Goal: Navigation & Orientation: Find specific page/section

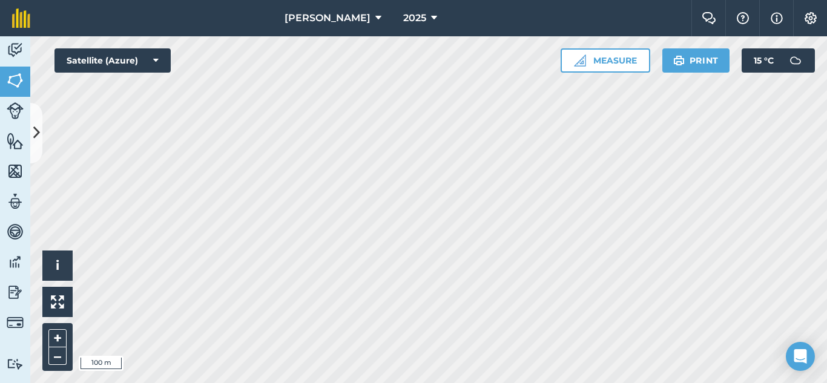
click at [680, 383] on html "[PERSON_NAME] 2025 Farm Chat Help Info Settings [PERSON_NAME] - 2025 Reproduced…" at bounding box center [413, 191] width 827 height 383
click at [695, 383] on html "[PERSON_NAME] 2025 Farm Chat Help Info Settings [PERSON_NAME] - 2025 Reproduced…" at bounding box center [413, 191] width 827 height 383
click at [814, 18] on img at bounding box center [811, 18] width 15 height 12
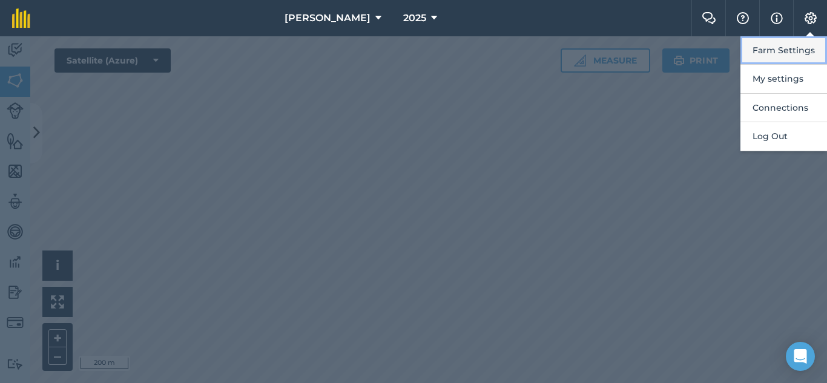
click at [768, 48] on button "Farm Settings" at bounding box center [784, 50] width 87 height 28
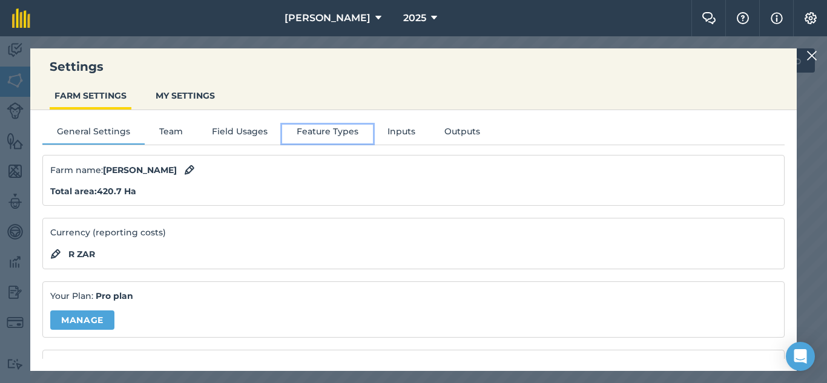
click at [317, 130] on button "Feature Types" at bounding box center [327, 134] width 91 height 18
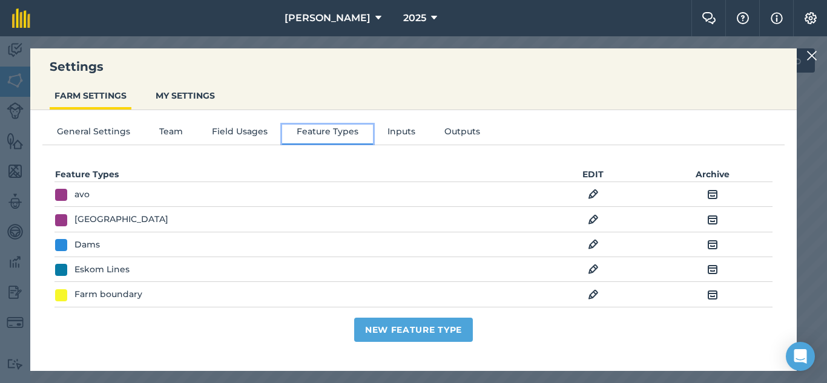
scroll to position [121, 0]
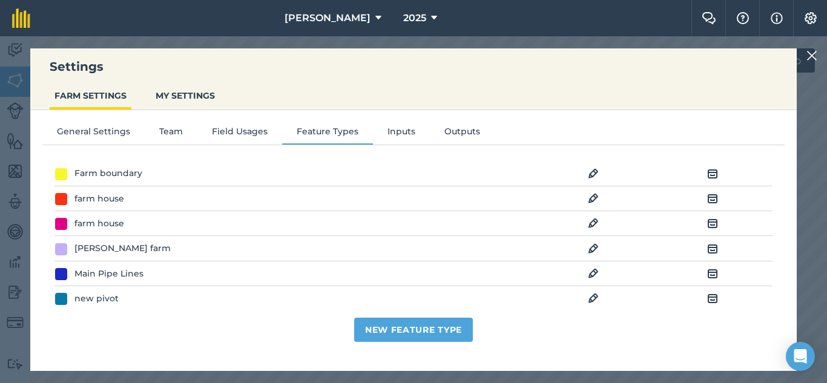
click at [4, 163] on div "Settings FARM SETTINGS MY SETTINGS General Settings Team Field Usages Feature T…" at bounding box center [413, 209] width 827 height 347
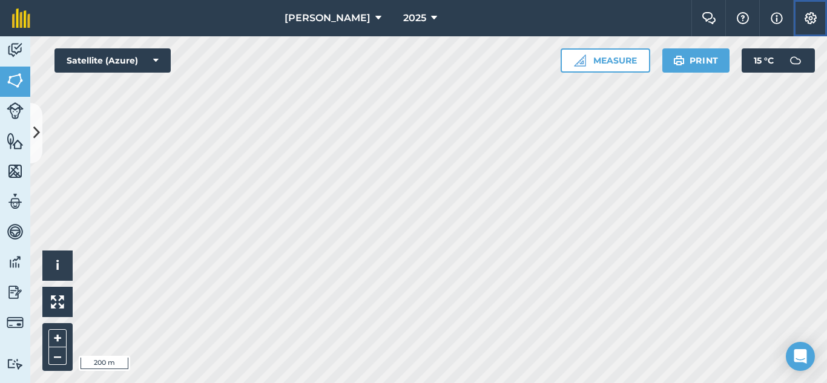
click at [811, 16] on img at bounding box center [811, 18] width 15 height 12
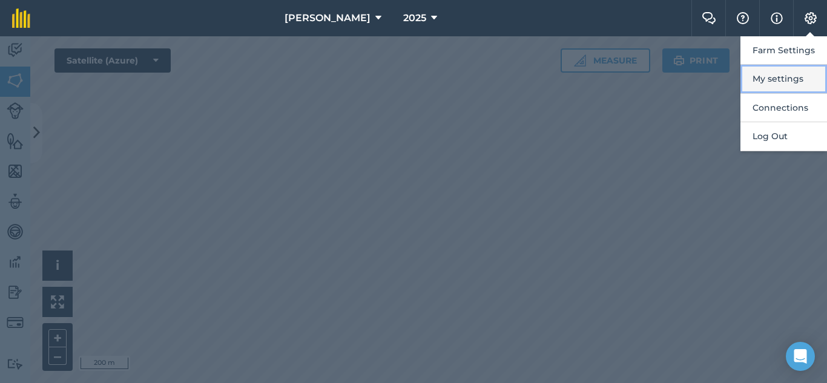
click at [768, 78] on button "My settings" at bounding box center [784, 79] width 87 height 28
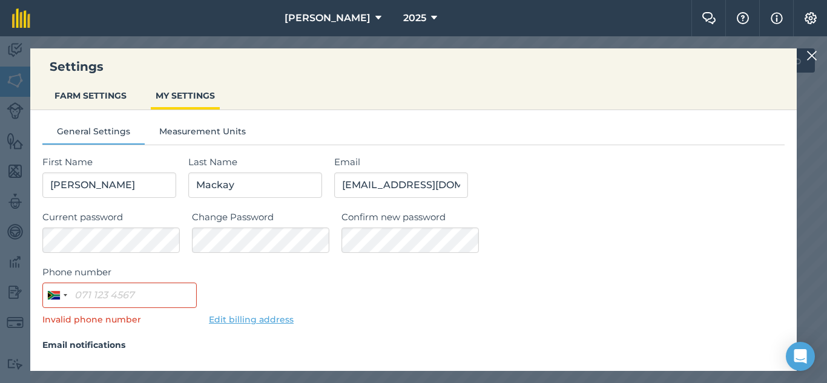
click at [194, 34] on nav "[PERSON_NAME] 2025" at bounding box center [366, 18] width 649 height 36
click at [108, 94] on button "FARM SETTINGS" at bounding box center [91, 95] width 82 height 23
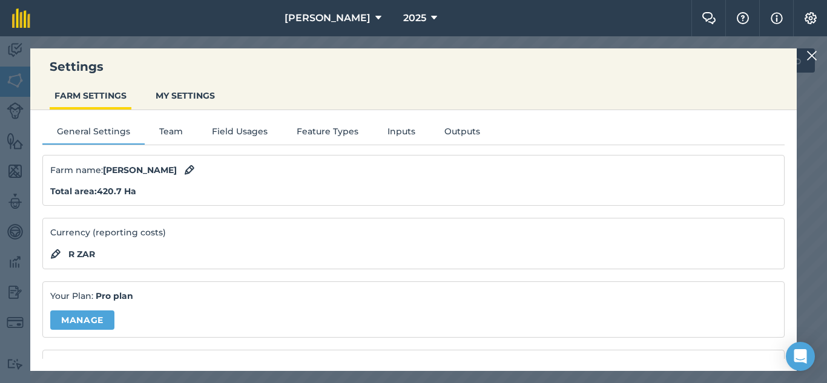
click at [497, 28] on nav "[PERSON_NAME] 2025" at bounding box center [366, 18] width 649 height 36
click at [13, 68] on div "Settings FARM SETTINGS MY SETTINGS General Settings Team Field Usages Feature T…" at bounding box center [413, 209] width 827 height 347
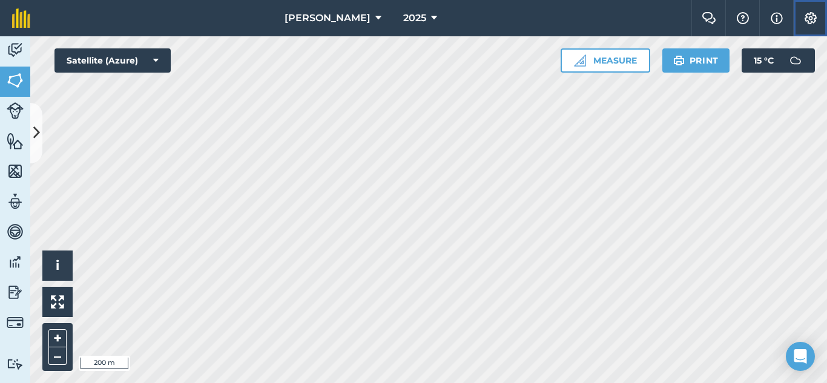
click at [805, 15] on img at bounding box center [811, 18] width 15 height 12
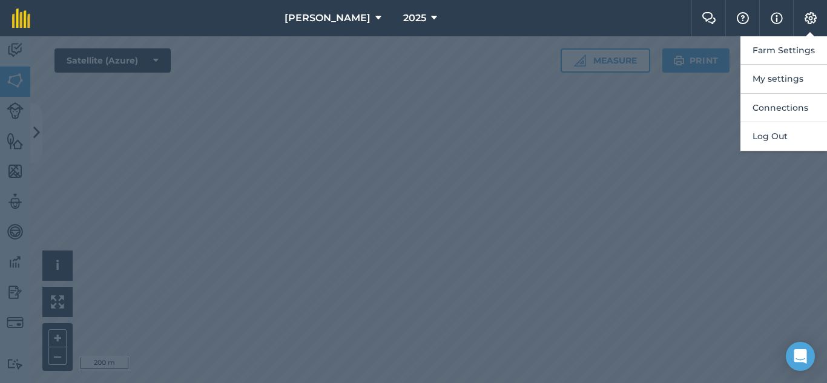
click at [699, 124] on div at bounding box center [413, 209] width 827 height 347
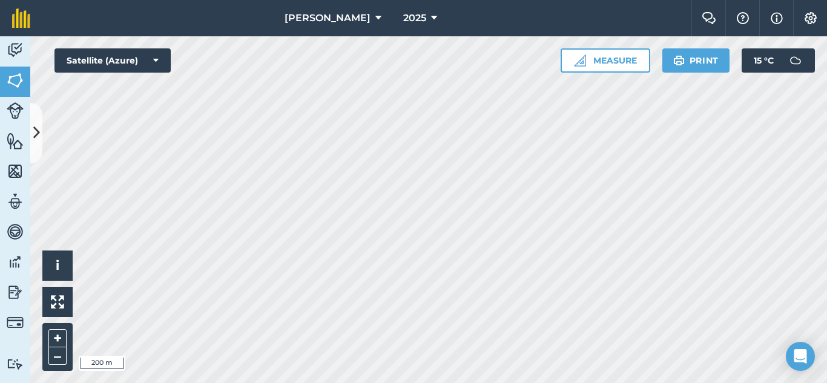
click at [708, 383] on html "[PERSON_NAME] 2025 Farm Chat Help Info Settings [PERSON_NAME] - 2025 Reproduced…" at bounding box center [413, 191] width 827 height 383
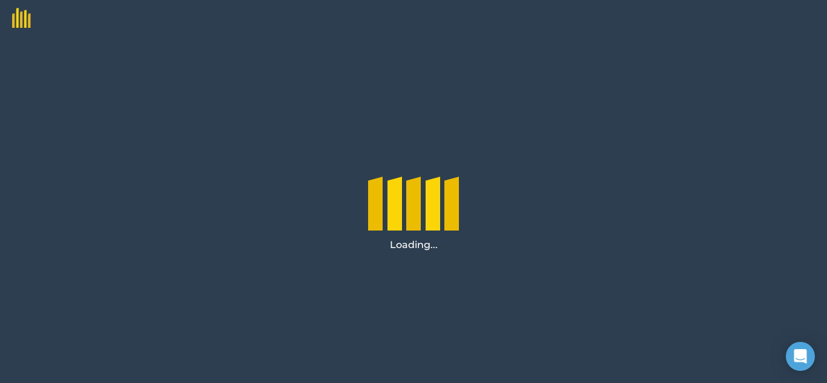
click at [566, 259] on div "Loading..." at bounding box center [413, 209] width 827 height 347
